Goal: Task Accomplishment & Management: Complete application form

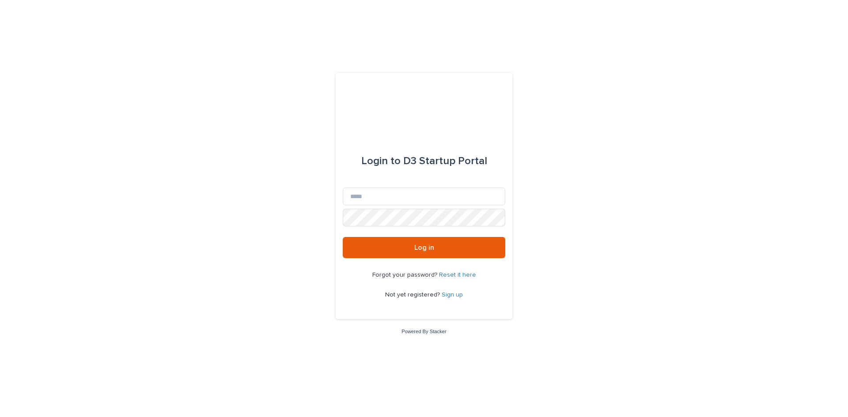
drag, startPoint x: 0, startPoint y: 0, endPoint x: 33, endPoint y: 102, distance: 106.8
click at [33, 102] on div "Login to D3 Startup Portal Email Password Log in Forgot your password? Reset it…" at bounding box center [424, 208] width 848 height 417
click at [395, 199] on input "Email" at bounding box center [424, 197] width 163 height 18
click at [293, 263] on div "Login to D3 Startup Portal Email Password Log in Forgot your password? Reset it…" at bounding box center [424, 208] width 848 height 417
click at [411, 295] on span "Not yet registered?" at bounding box center [413, 295] width 57 height 6
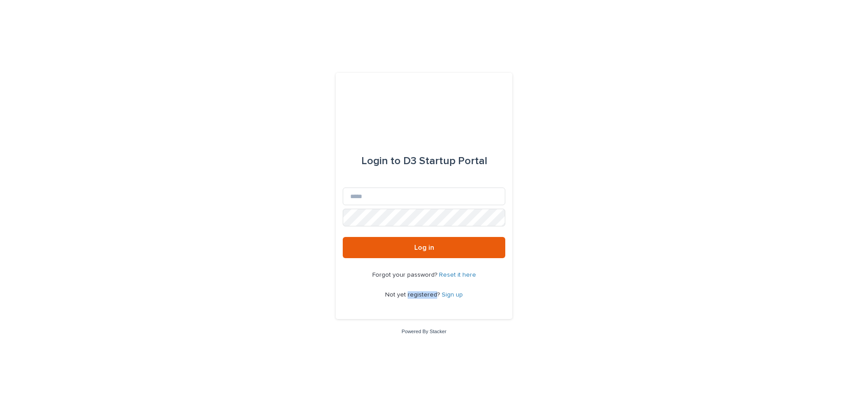
click at [411, 295] on span "Not yet registered?" at bounding box center [413, 295] width 57 height 6
click at [450, 294] on link "Sign up" at bounding box center [452, 295] width 21 height 6
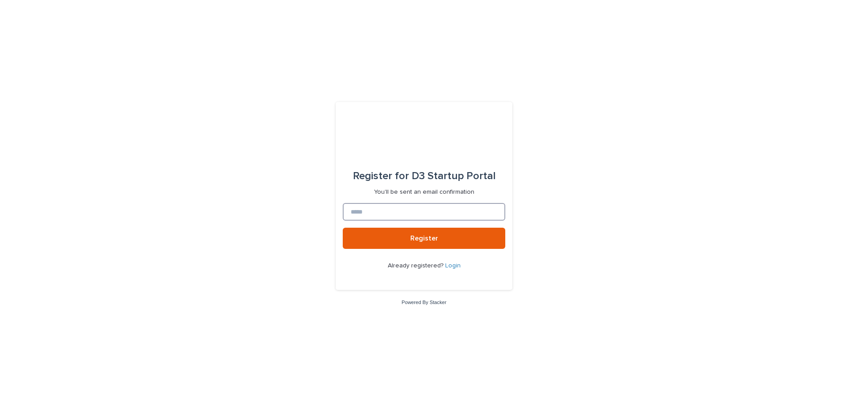
click at [375, 206] on input at bounding box center [424, 212] width 163 height 18
type input "**********"
click at [427, 239] on span "Register" at bounding box center [424, 238] width 28 height 7
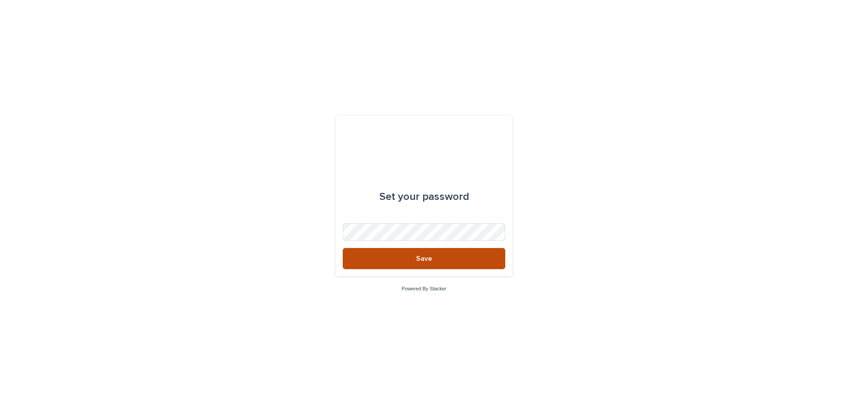
click at [421, 260] on span "Save" at bounding box center [424, 258] width 16 height 7
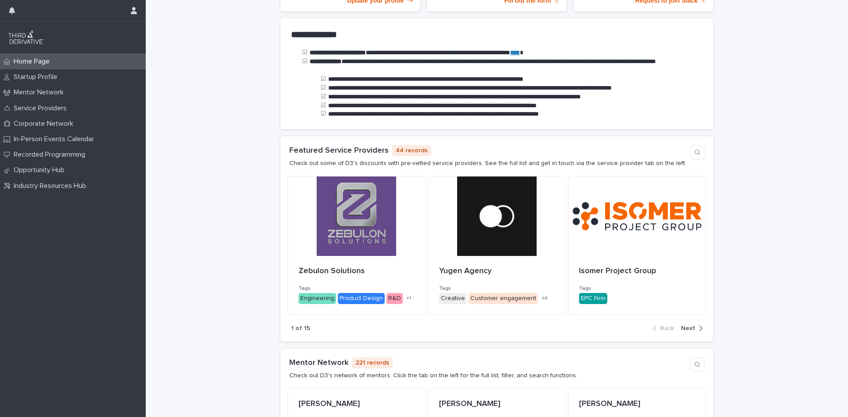
scroll to position [162, 0]
